Goal: Task Accomplishment & Management: Manage account settings

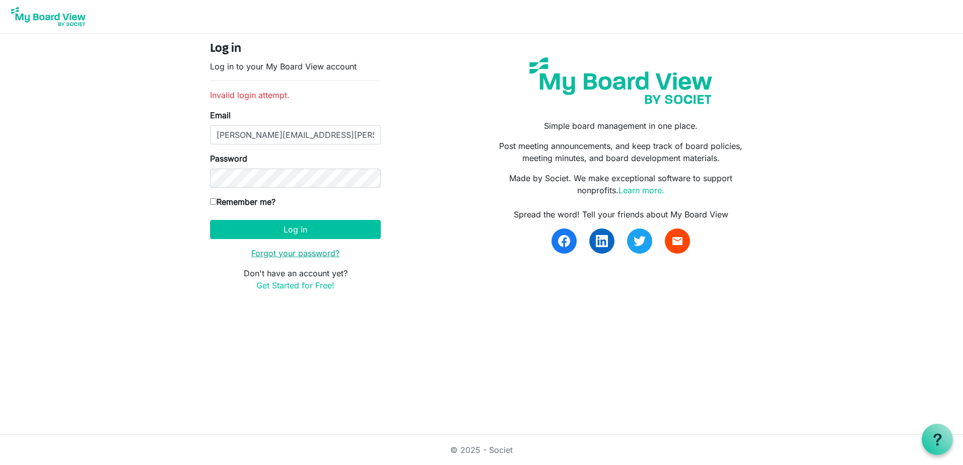
click at [322, 255] on link "Forgot your password?" at bounding box center [295, 253] width 88 height 10
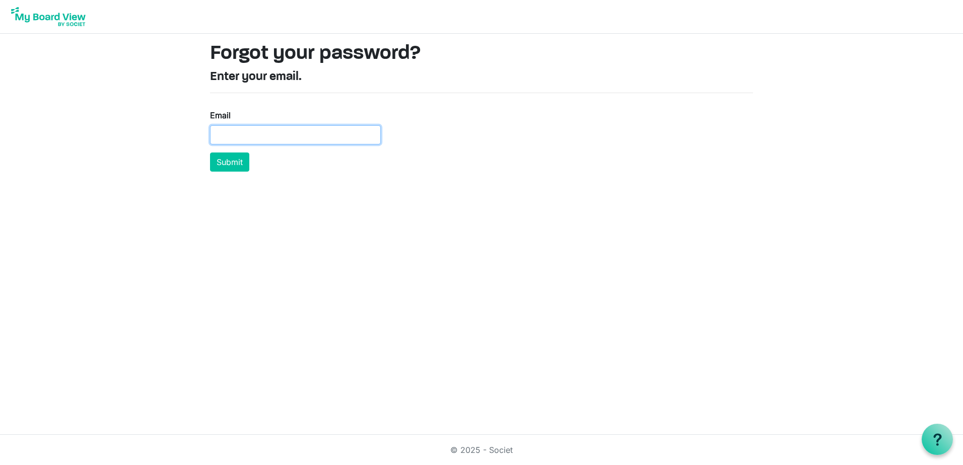
click at [297, 138] on input "Email" at bounding box center [295, 134] width 171 height 19
type input "maranda.hill@yahoo.com"
click at [210, 153] on button "Submit" at bounding box center [229, 162] width 39 height 19
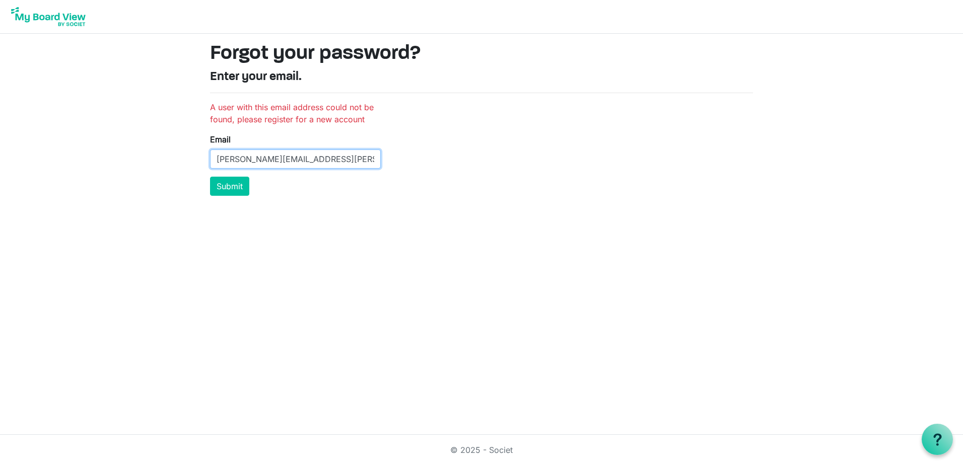
drag, startPoint x: 315, startPoint y: 161, endPoint x: 92, endPoint y: 149, distance: 223.9
click at [96, 147] on body "Forgot your password? Enter your email. A user with this email address could no…" at bounding box center [481, 102] width 963 height 204
type input "maranda.blake@efirstbank.com"
click at [210, 177] on button "Submit" at bounding box center [229, 186] width 39 height 19
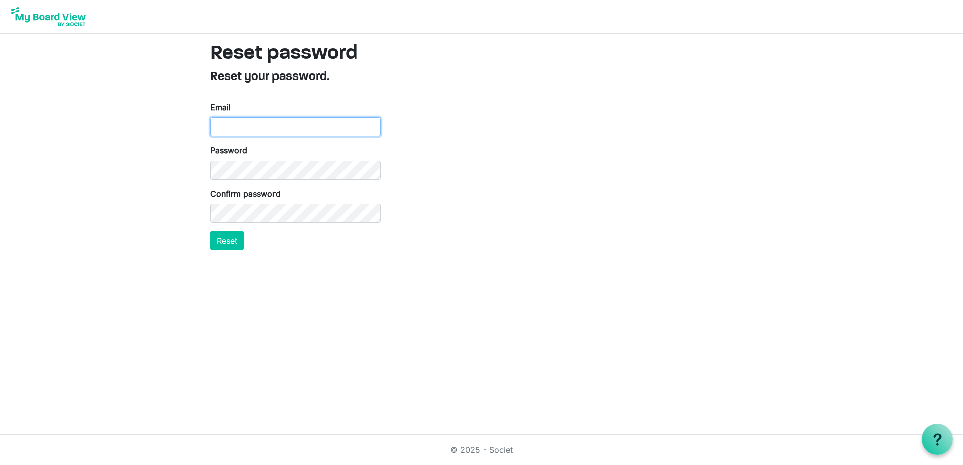
click at [285, 133] on input "Email" at bounding box center [295, 126] width 171 height 19
type input "maranda.blake@efirstbank.com"
click at [228, 241] on button "Reset" at bounding box center [227, 240] width 34 height 19
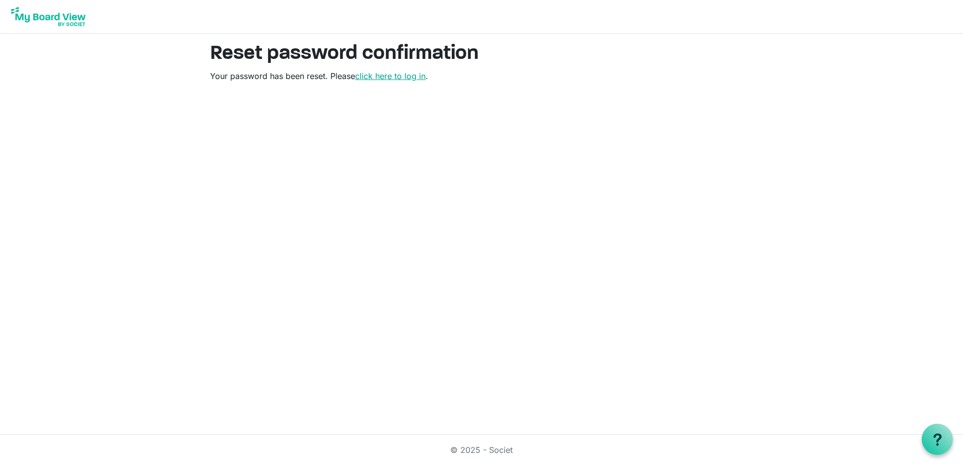
click at [402, 76] on link "click here to log in" at bounding box center [390, 76] width 70 height 10
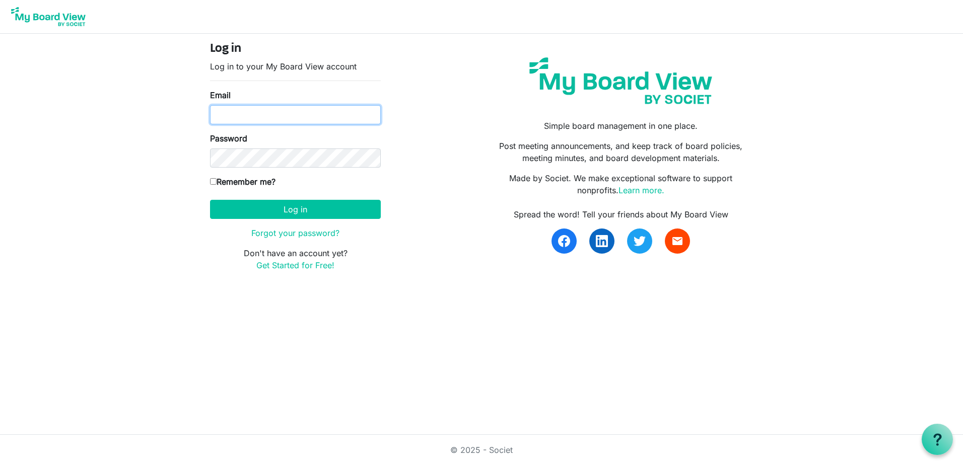
click at [347, 116] on input "Email" at bounding box center [295, 114] width 171 height 19
type input "maranda.blake@efirstbank.com"
click at [210, 200] on button "Log in" at bounding box center [295, 209] width 171 height 19
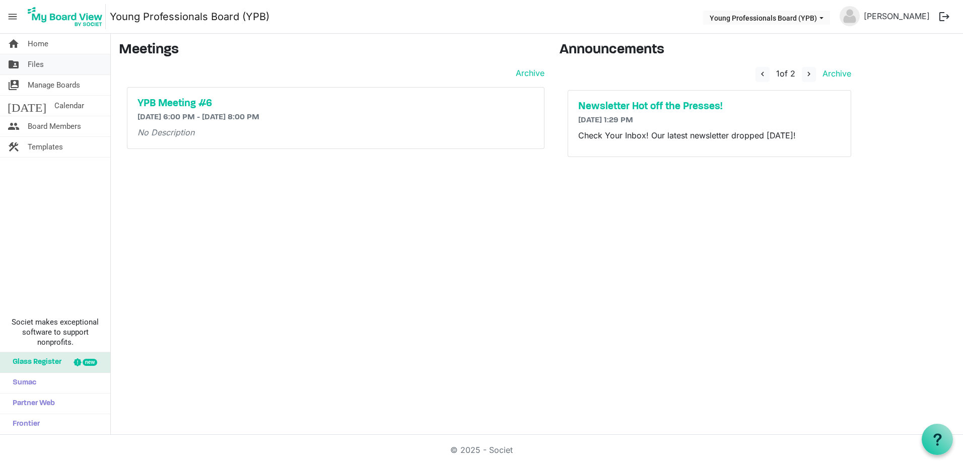
click at [34, 63] on span "Files" at bounding box center [36, 64] width 16 height 20
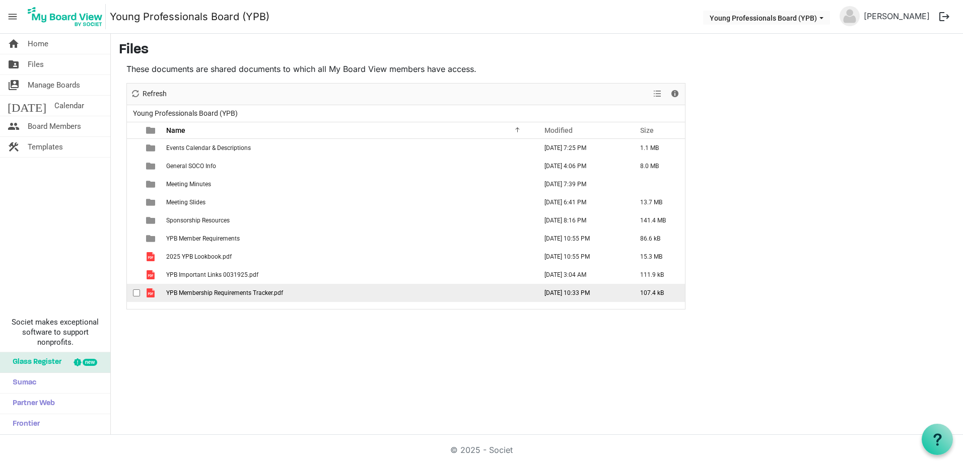
click at [207, 291] on span "YPB Membership Requirements Tracker.pdf" at bounding box center [224, 293] width 117 height 7
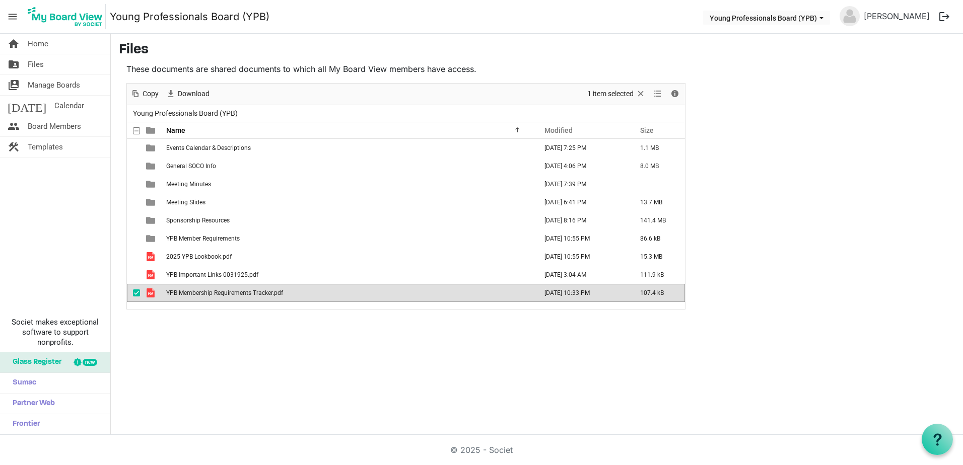
click at [207, 291] on span "YPB Membership Requirements Tracker.pdf" at bounding box center [224, 293] width 117 height 7
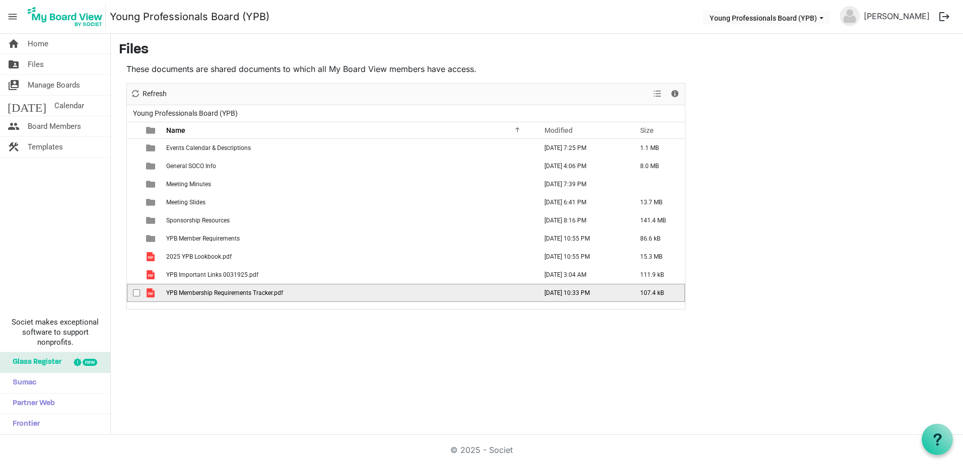
click at [207, 291] on span "YPB Membership Requirements Tracker.pdf" at bounding box center [224, 293] width 117 height 7
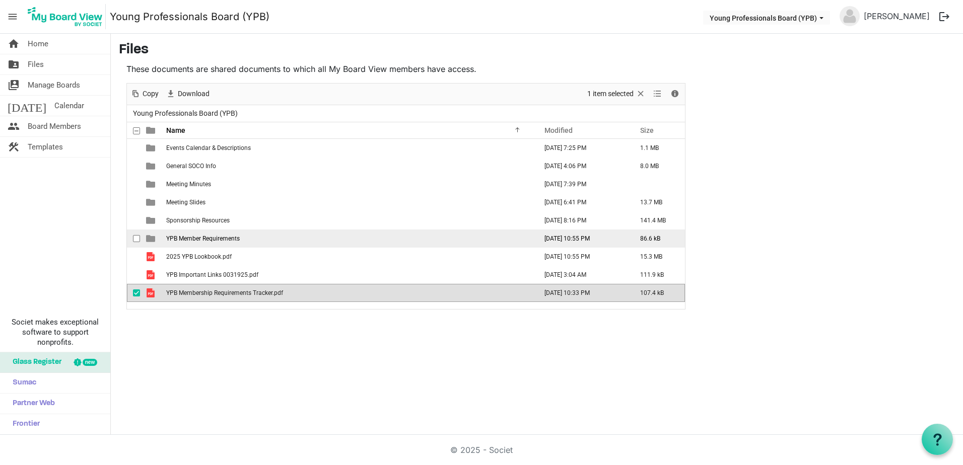
click at [219, 242] on span "YPB Member Requirements" at bounding box center [203, 238] width 74 height 7
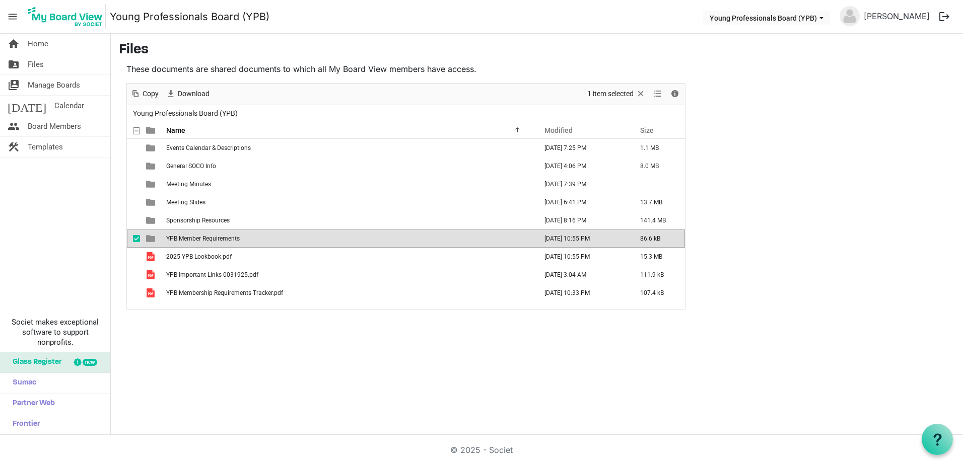
click at [219, 237] on span "YPB Member Requirements" at bounding box center [203, 238] width 74 height 7
